Goal: Task Accomplishment & Management: Manage account settings

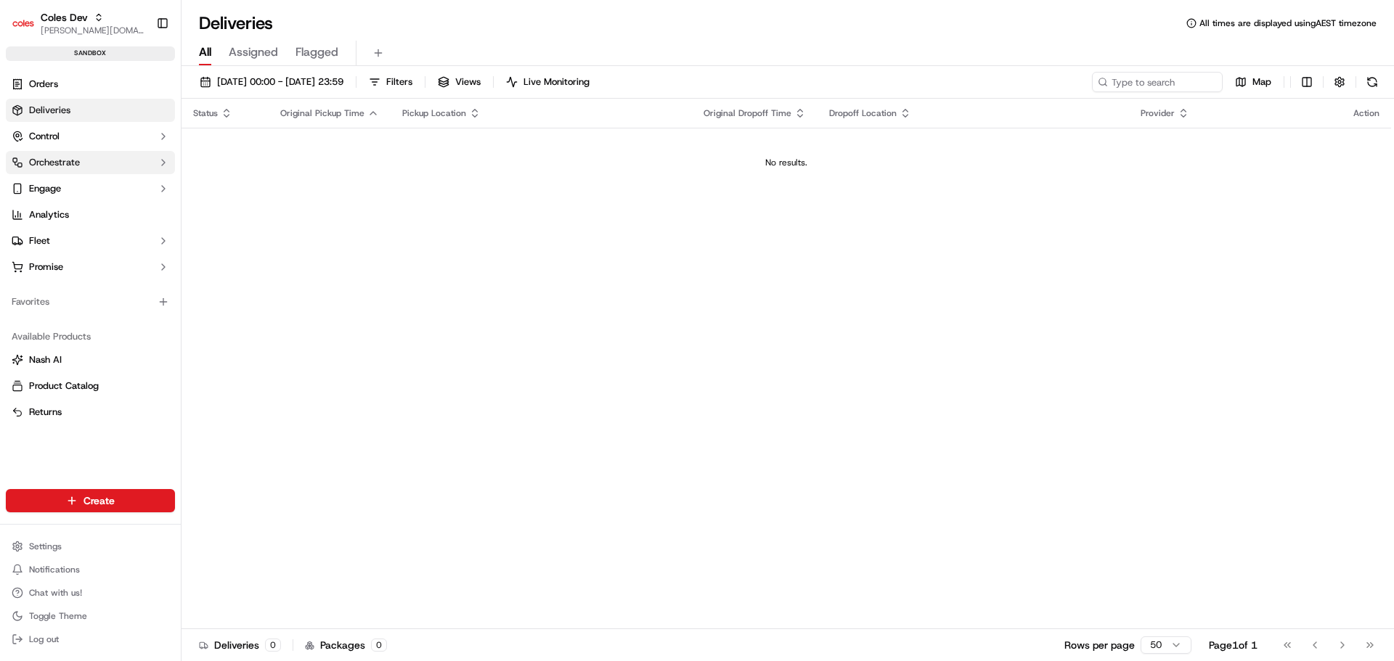
click at [133, 169] on button "Orchestrate" at bounding box center [90, 162] width 169 height 23
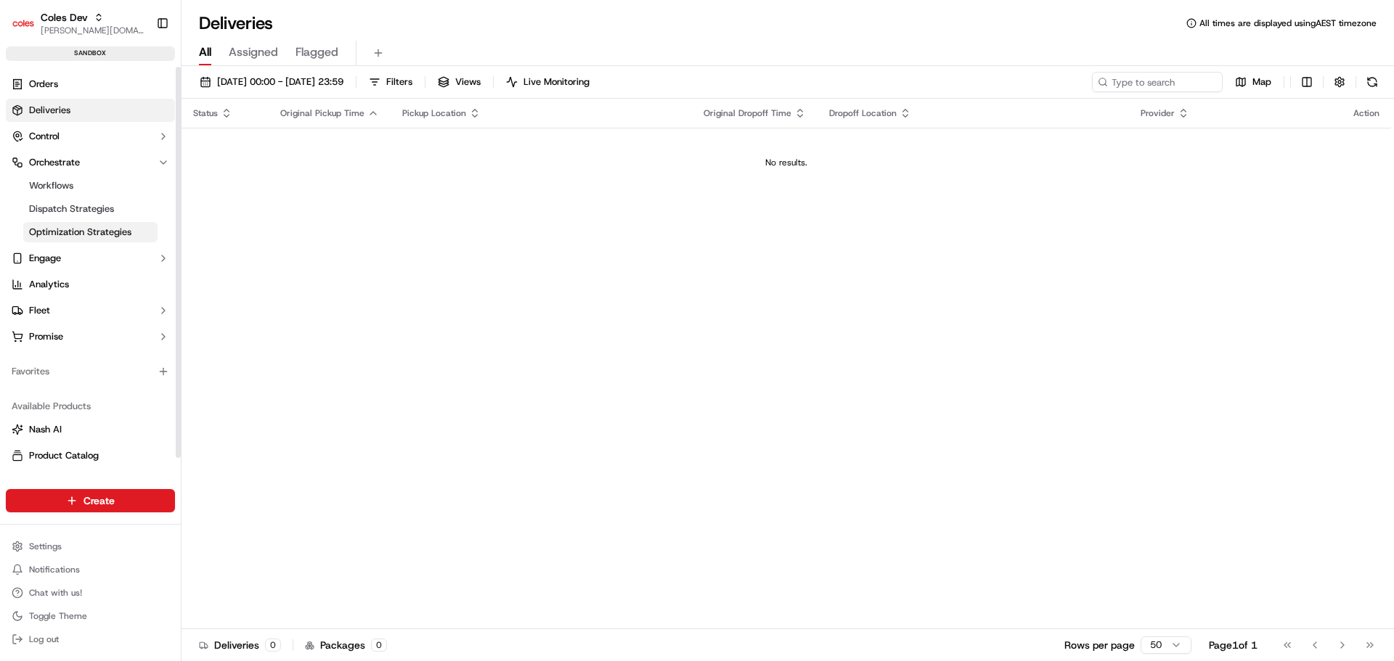
click at [67, 224] on link "Optimization Strategies" at bounding box center [90, 232] width 134 height 20
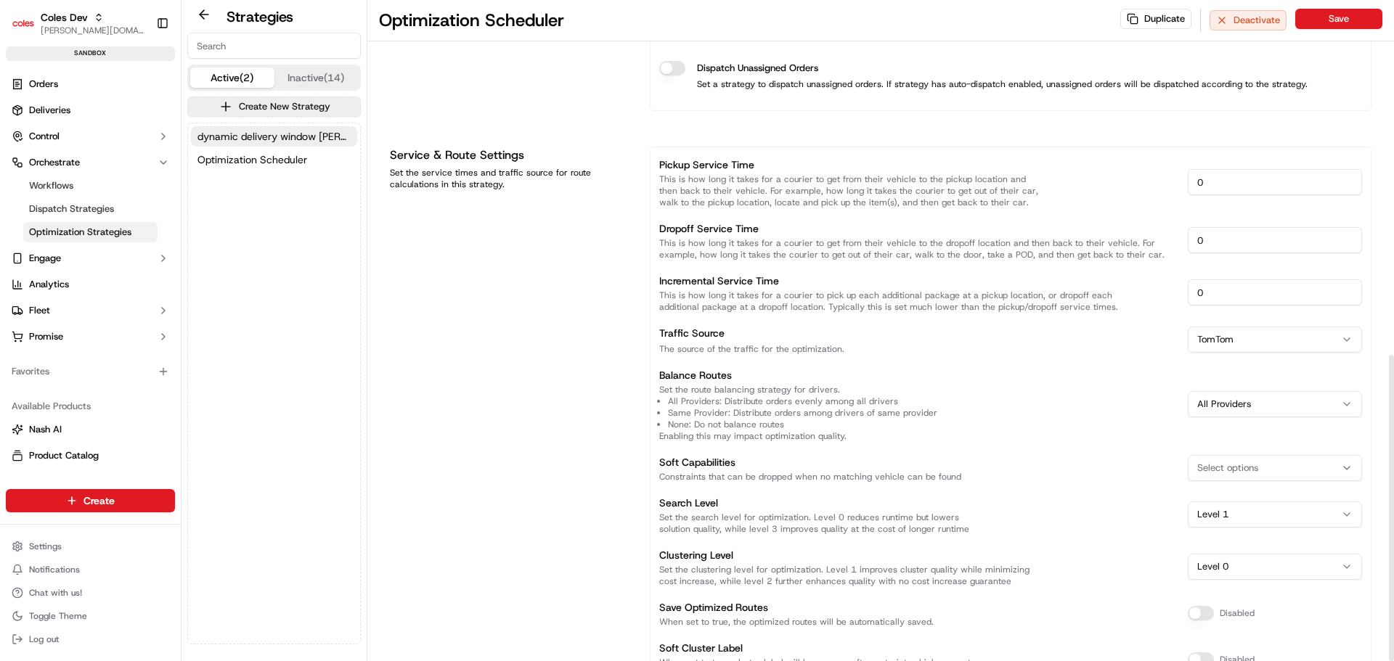
scroll to position [767, 0]
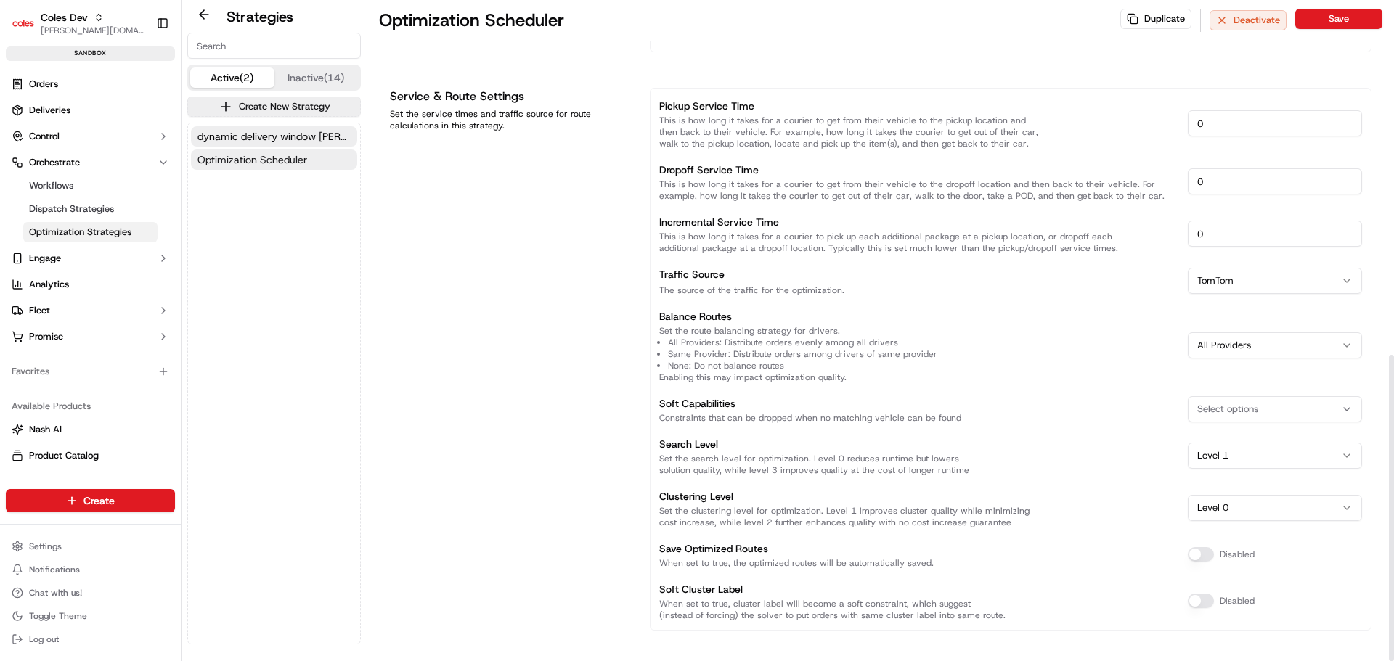
click at [224, 155] on span "Optimization Scheduler" at bounding box center [252, 159] width 110 height 15
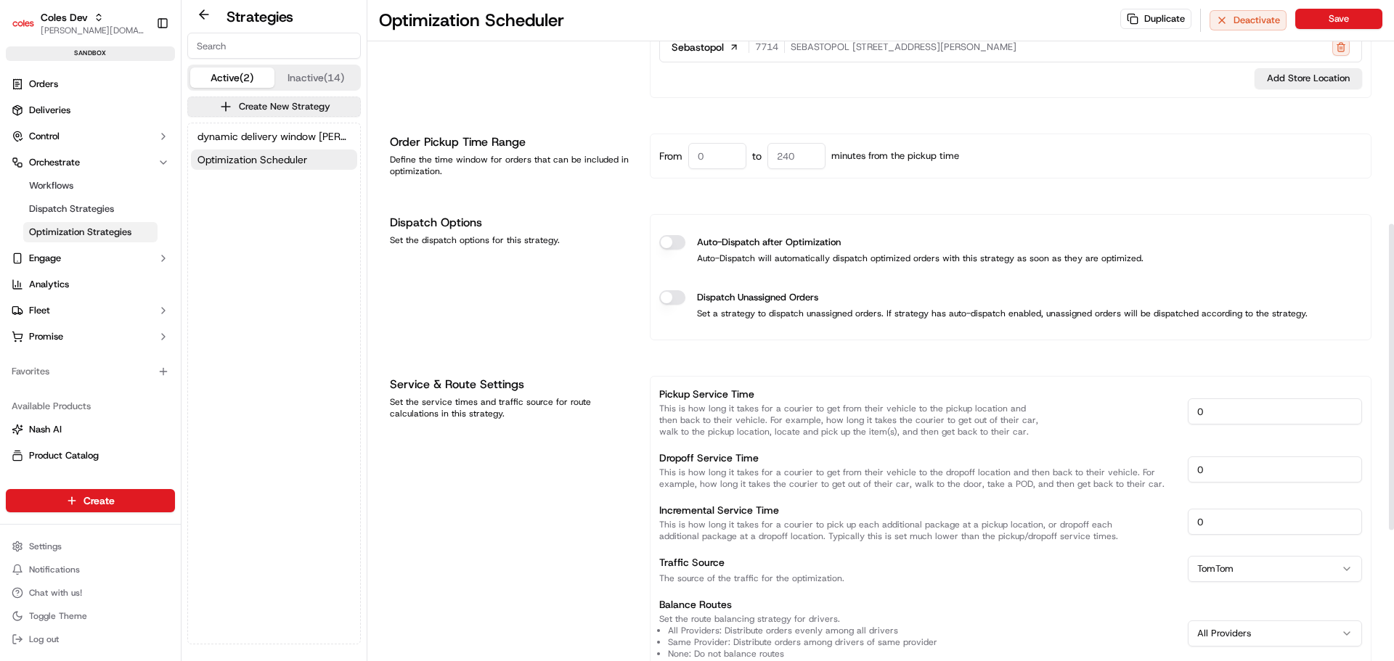
scroll to position [476, 0]
click at [299, 83] on button "Inactive (14)" at bounding box center [316, 78] width 84 height 20
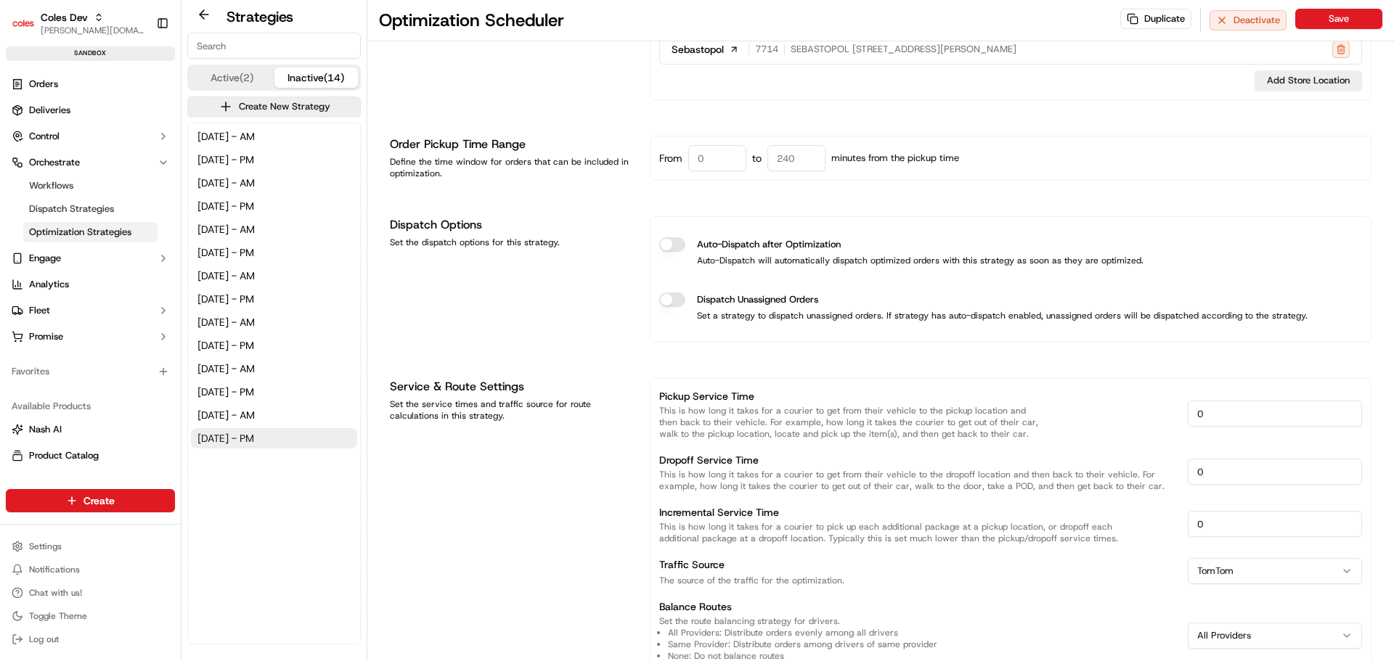
click at [254, 444] on span "[DATE] - PM" at bounding box center [225, 438] width 57 height 15
type input "[DATE] - PM"
type input "opt_Y6SQsB"
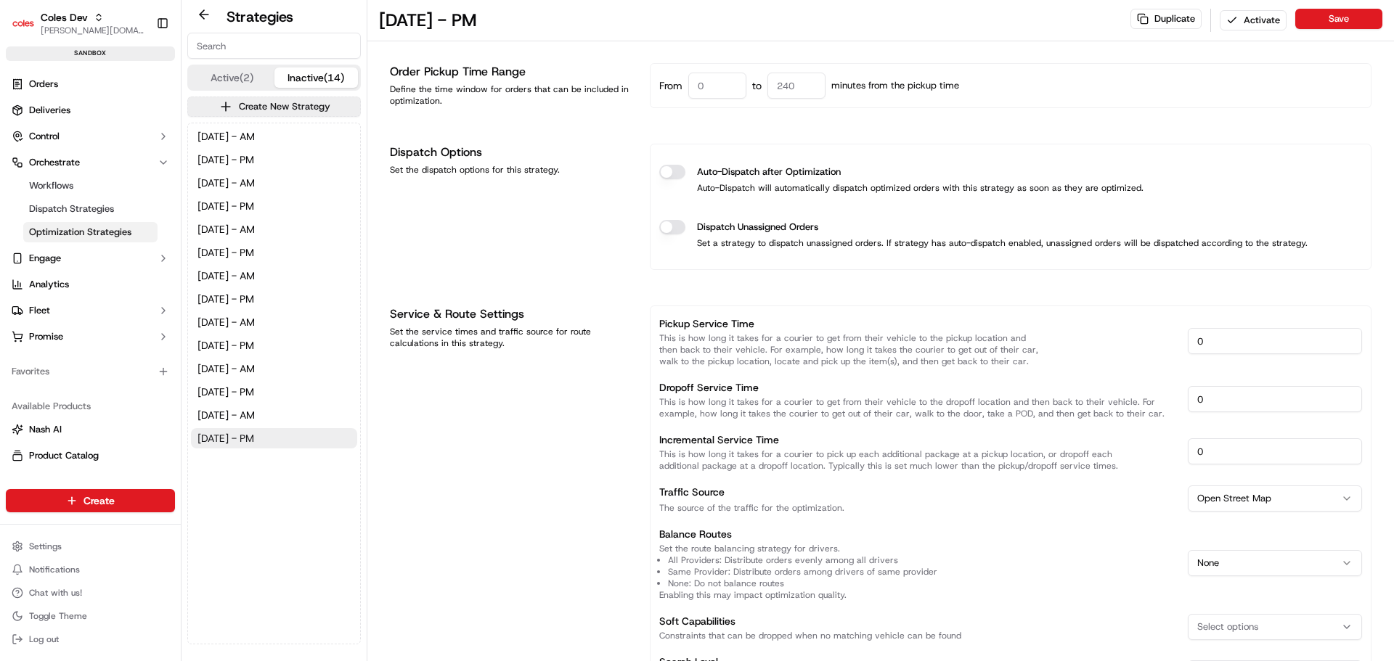
scroll to position [497, 0]
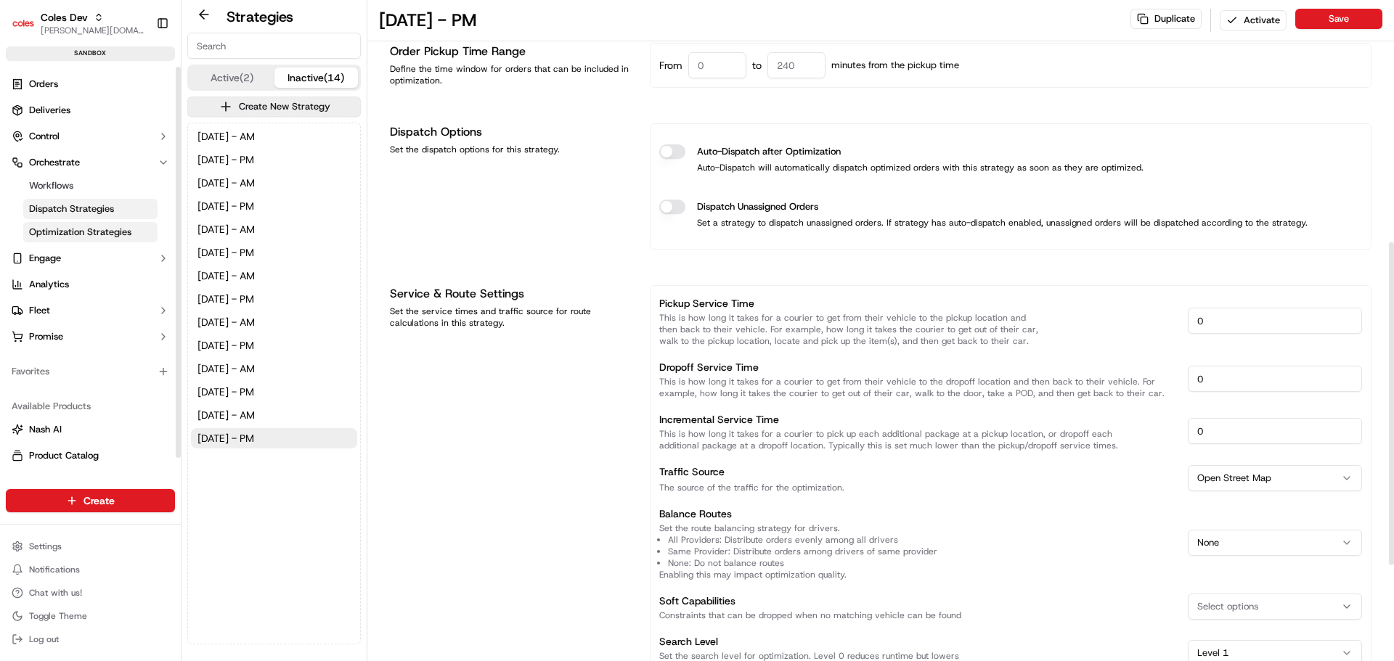
click at [34, 211] on span "Dispatch Strategies" at bounding box center [71, 209] width 85 height 13
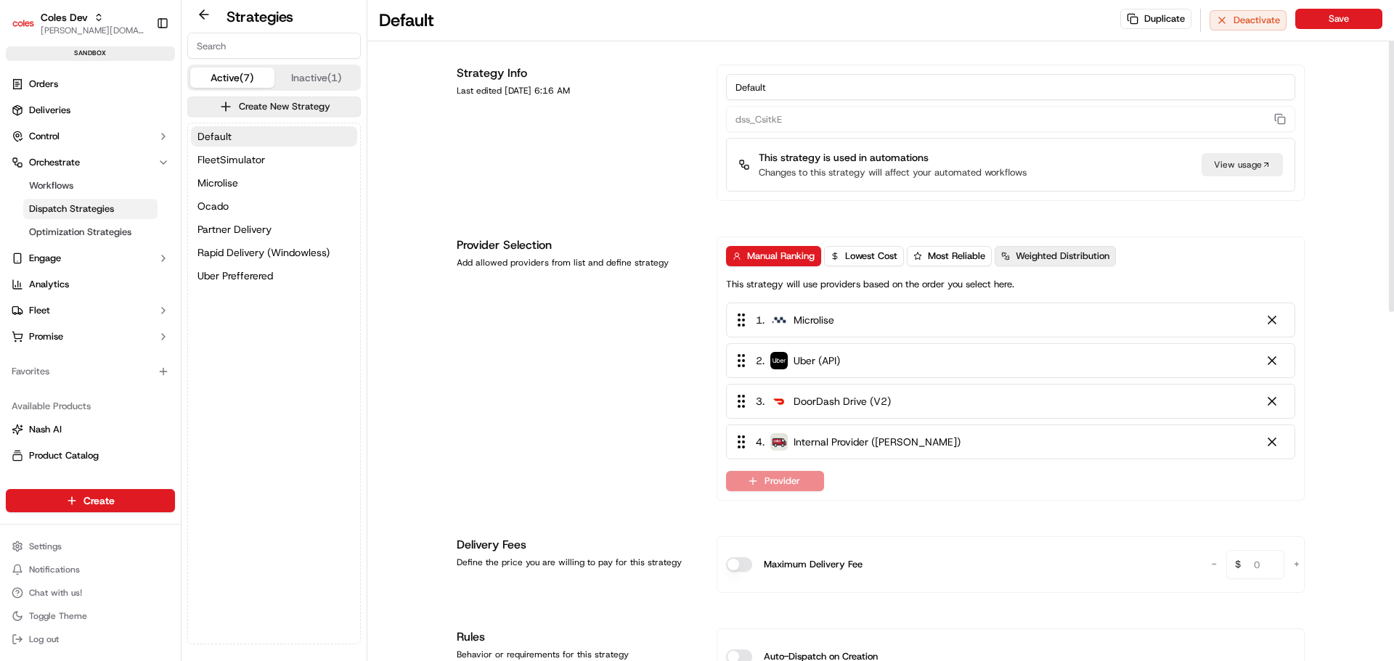
click at [1040, 248] on button "Weighted Distribution" at bounding box center [1055, 256] width 121 height 20
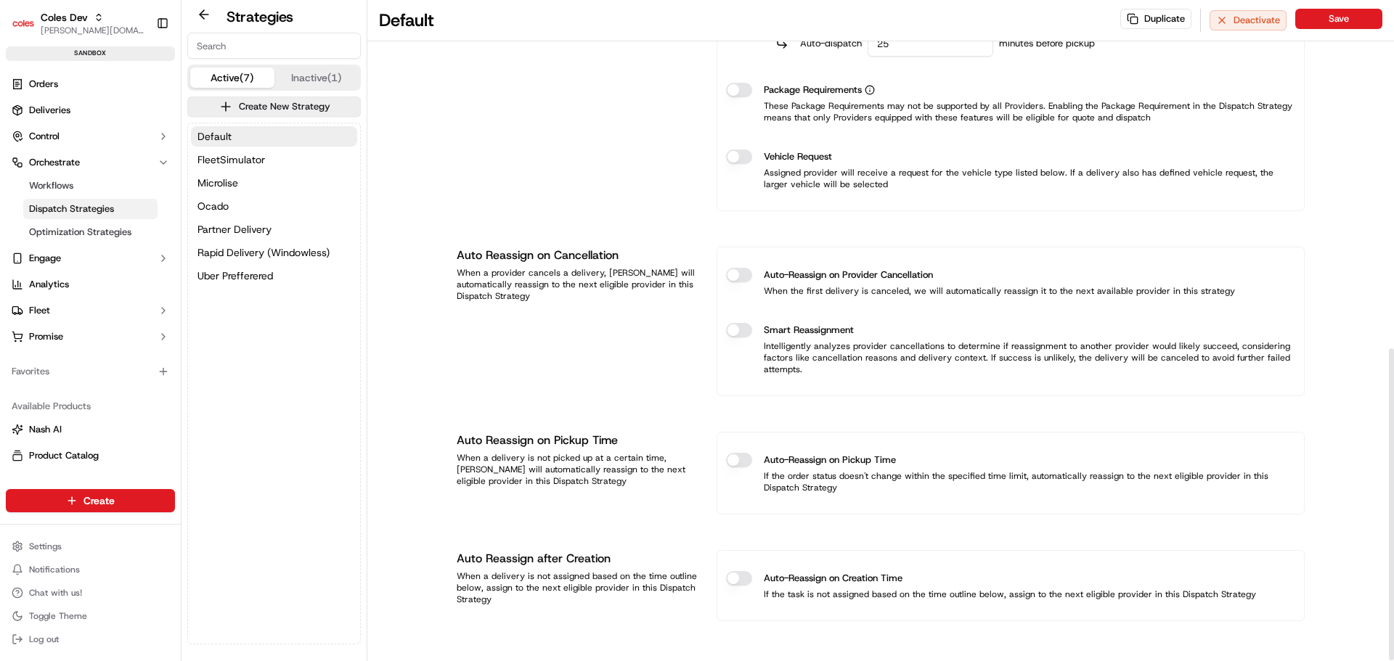
scroll to position [740, 0]
